Goal: Information Seeking & Learning: Learn about a topic

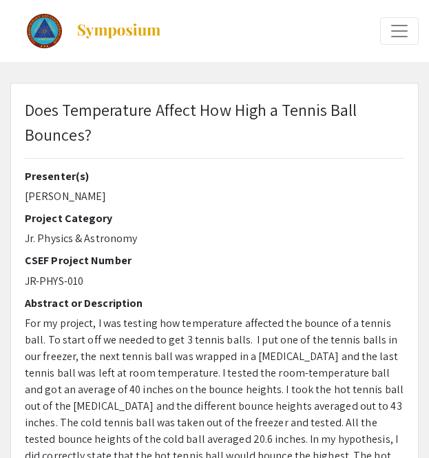
select select "custom"
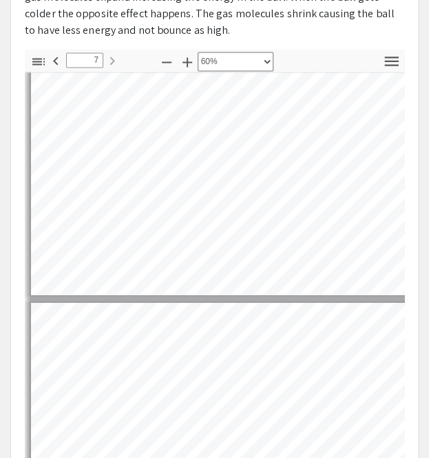
scroll to position [491, 0]
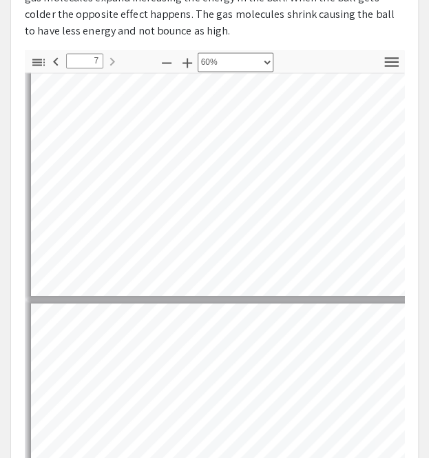
type input "6"
select select "custom"
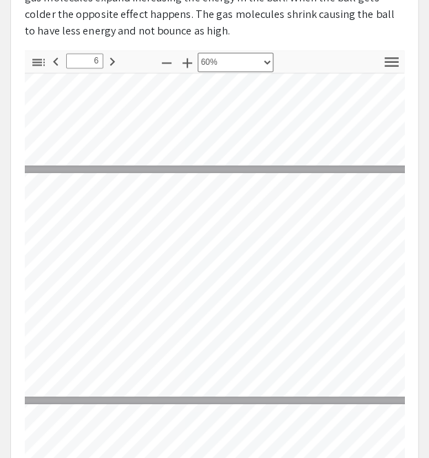
scroll to position [1060, 15]
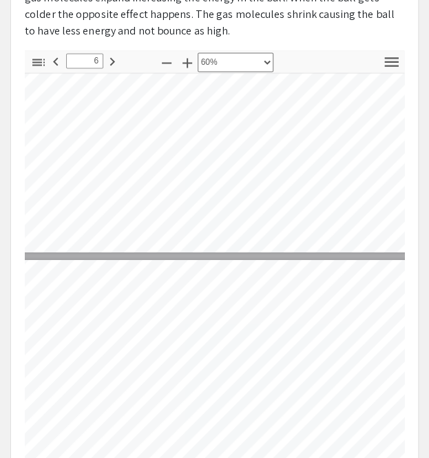
type input "5"
select select "custom"
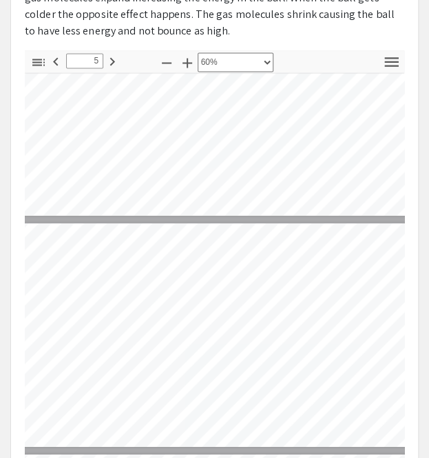
type input "4"
select select "custom"
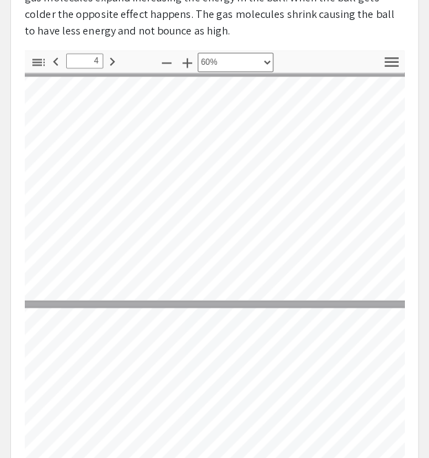
type input "3"
select select "custom"
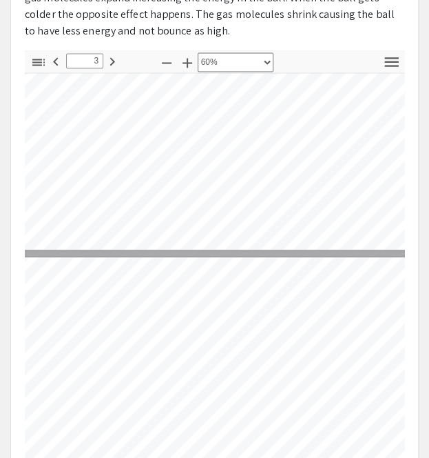
type input "2"
select select "custom"
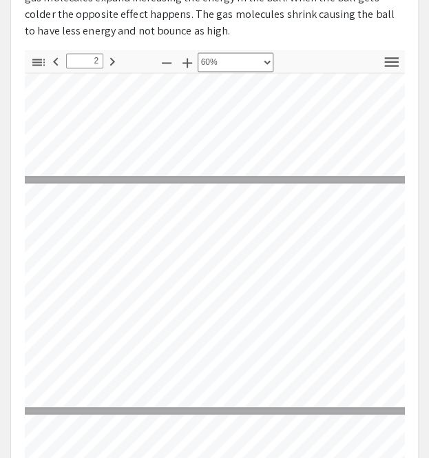
scroll to position [127, 19]
type input "1"
select select "custom"
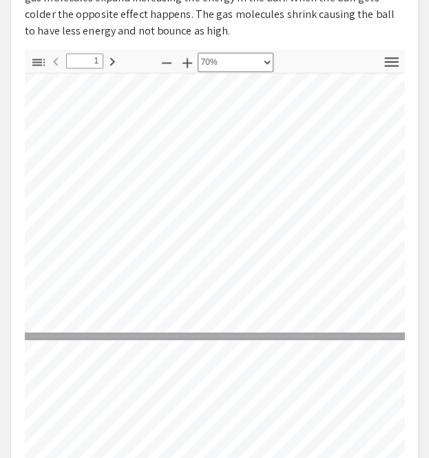
type input "2"
select select "custom"
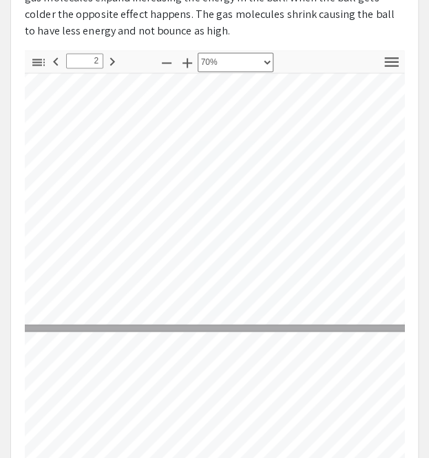
type input "3"
select select "custom"
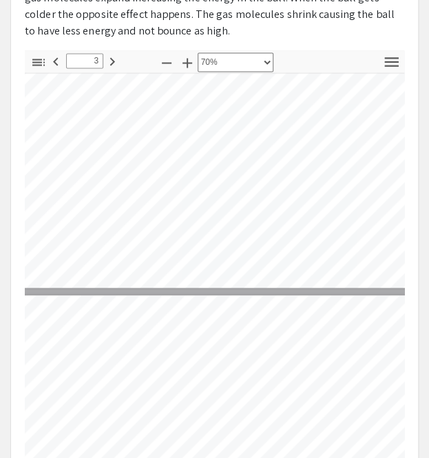
type input "2"
select select "custom"
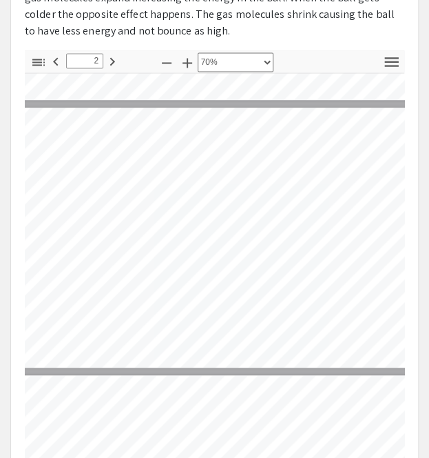
scroll to position [241, 59]
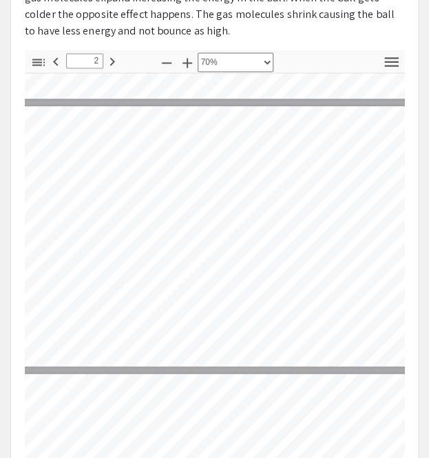
type input "1"
select select "custom"
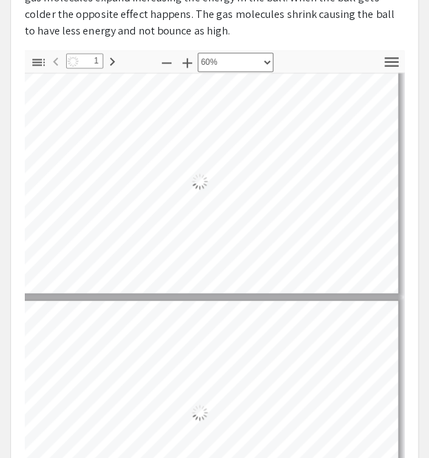
scroll to position [7, 6]
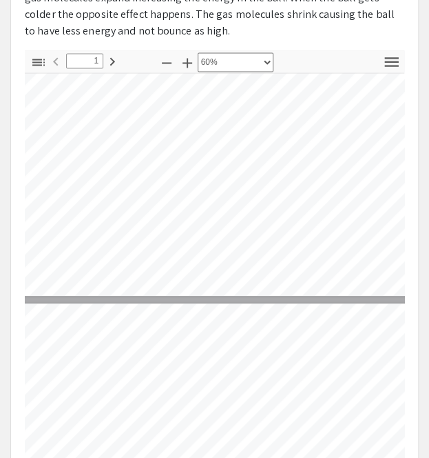
type input "2"
select select "custom"
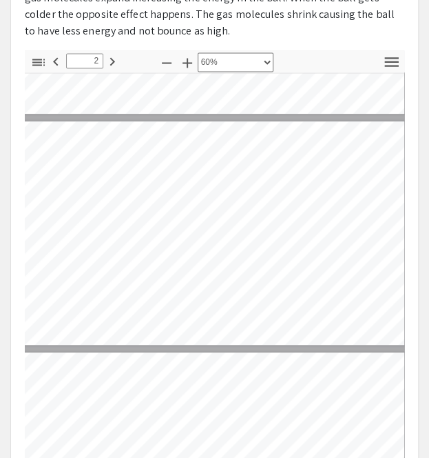
scroll to position [187, 23]
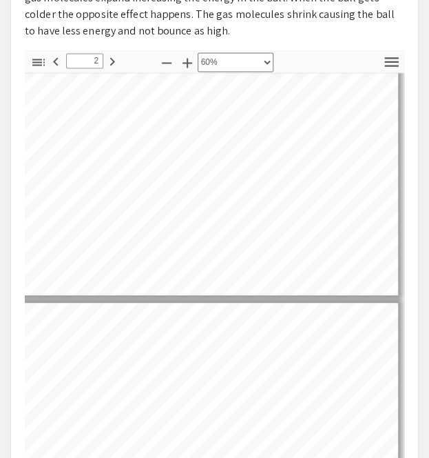
type input "3"
select select "custom"
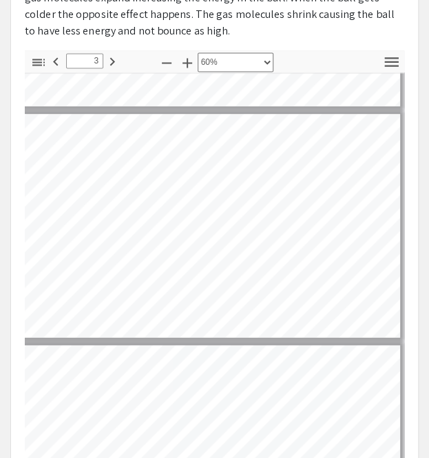
scroll to position [427, 28]
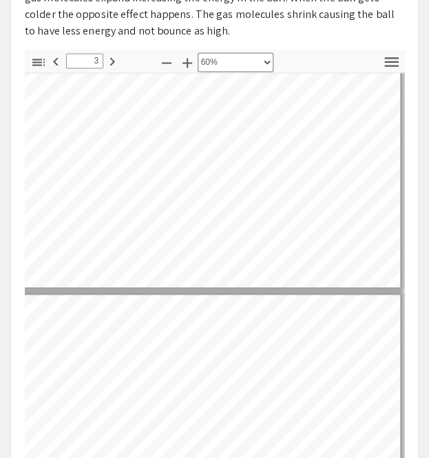
type input "4"
select select "custom"
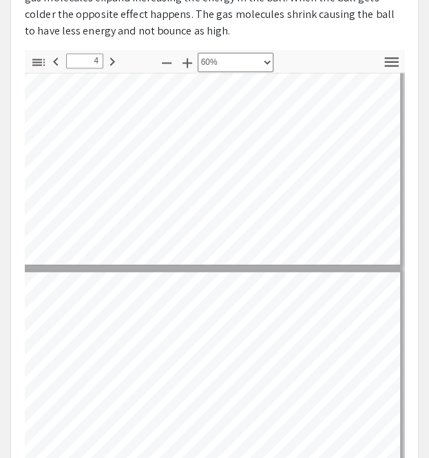
scroll to position [500, 28]
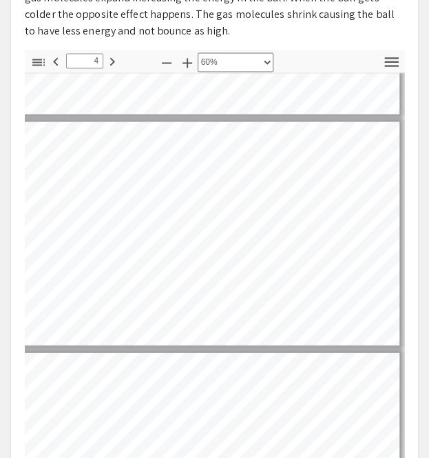
type input "5"
select select "custom"
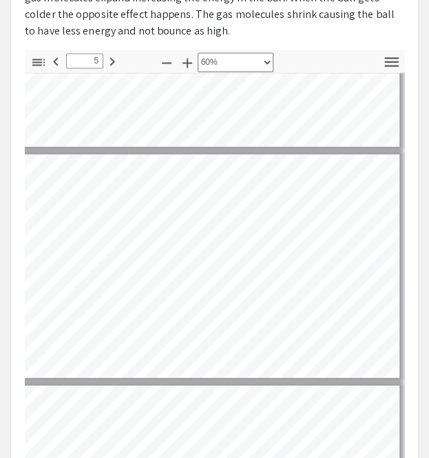
scroll to position [871, 28]
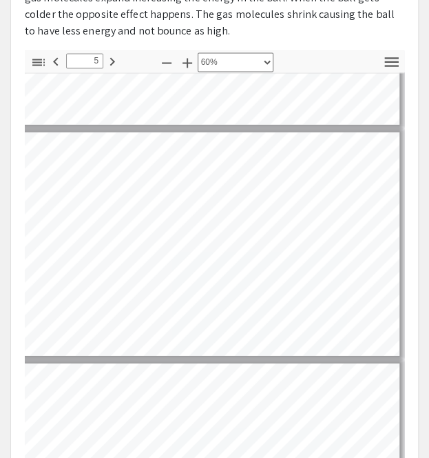
type input "6"
select select "custom"
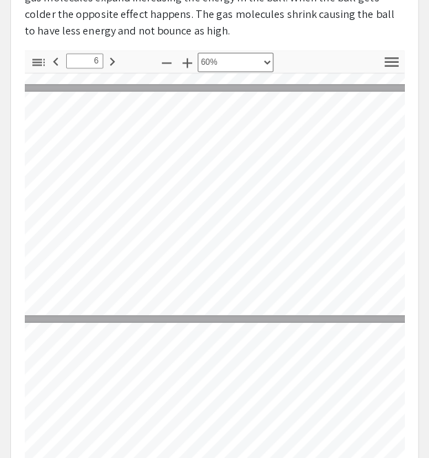
scroll to position [1143, 12]
type input "7"
select select "custom"
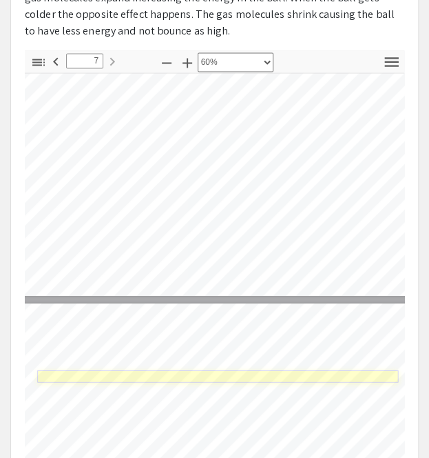
click at [209, 369] on link "Page 7" at bounding box center [217, 375] width 361 height 12
